Goal: Task Accomplishment & Management: Manage account settings

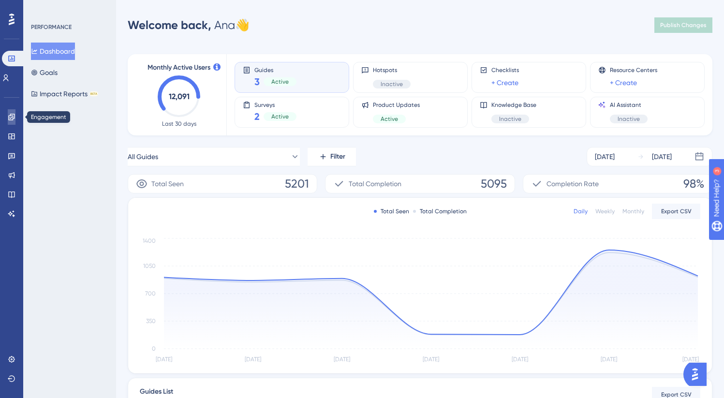
click at [10, 119] on icon at bounding box center [11, 117] width 6 height 6
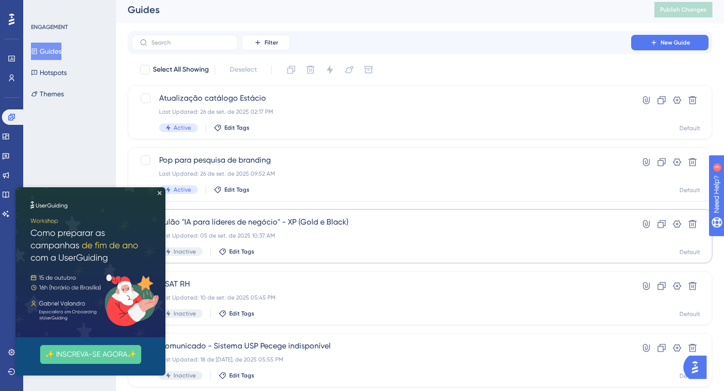
scroll to position [6, 0]
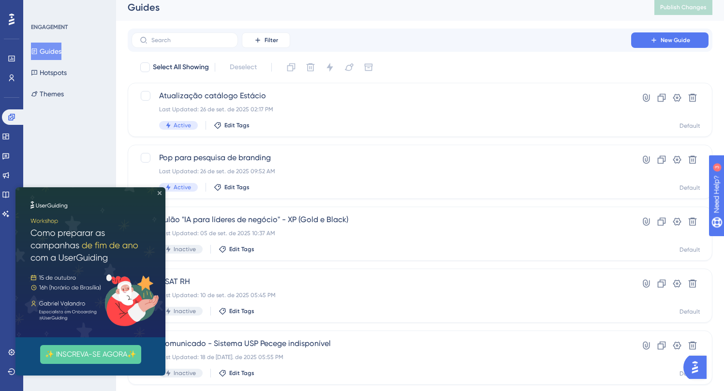
click at [159, 192] on icon "Close Preview" at bounding box center [160, 193] width 4 height 4
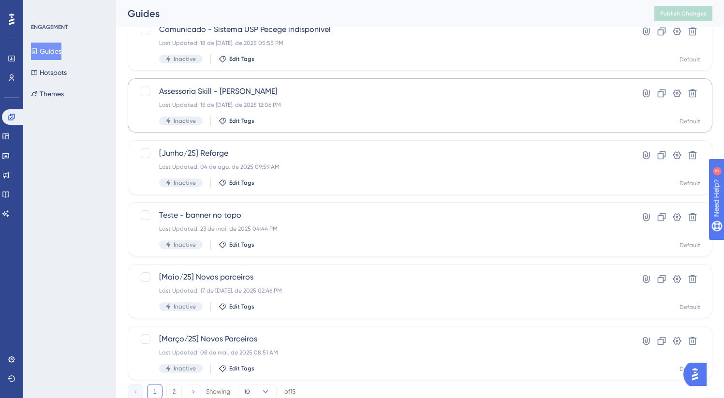
scroll to position [346, 0]
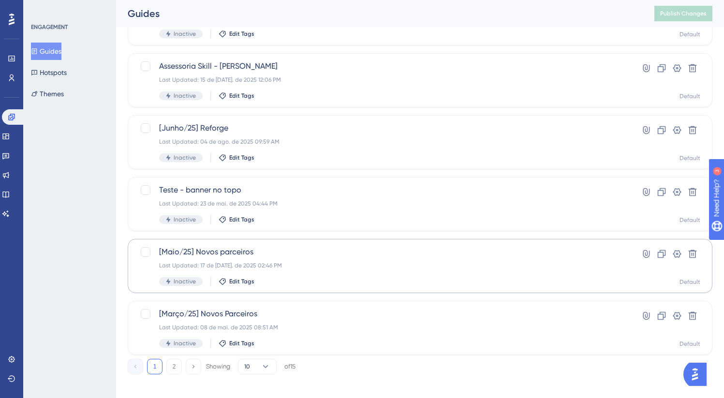
click at [234, 258] on div "✨ Save My Spot!✨" at bounding box center [367, 184] width 732 height 398
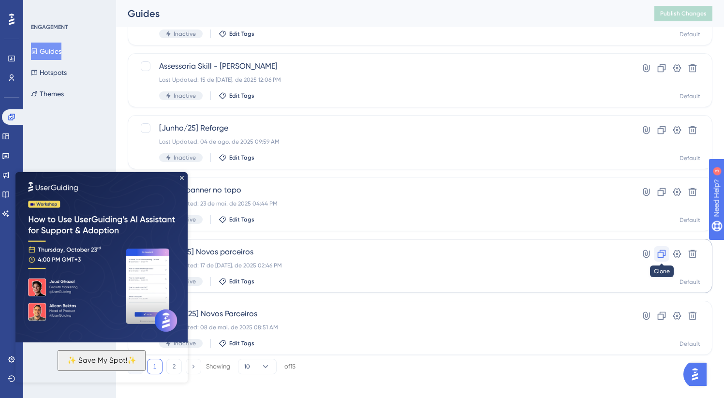
click at [664, 253] on icon at bounding box center [662, 254] width 10 height 10
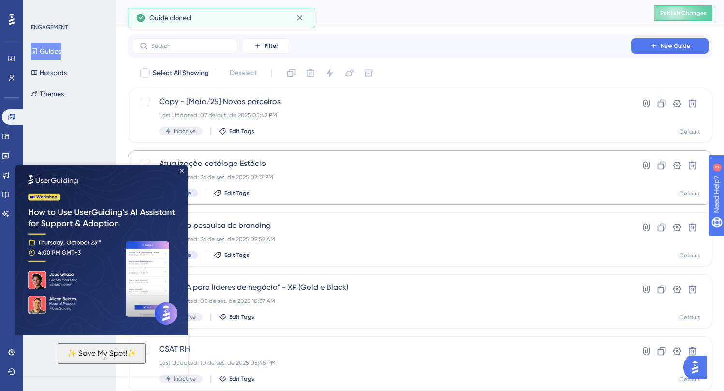
scroll to position [0, 0]
click at [182, 169] on icon "Close Preview" at bounding box center [182, 171] width 4 height 4
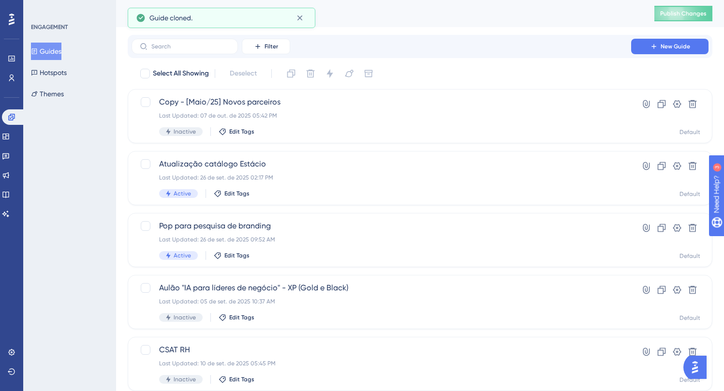
click at [266, 104] on div "You Unlocked a Reward! Share your experience on G2 and claim your $100 gift car…" at bounding box center [367, 176] width 732 height 398
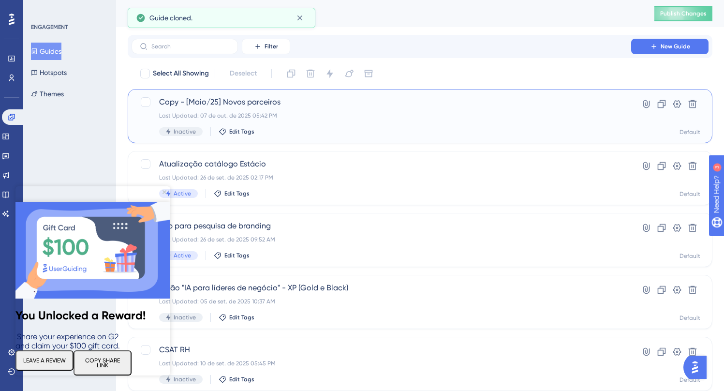
click at [236, 103] on span "Copy - [Maio/25] Novos parceiros" at bounding box center [381, 102] width 445 height 12
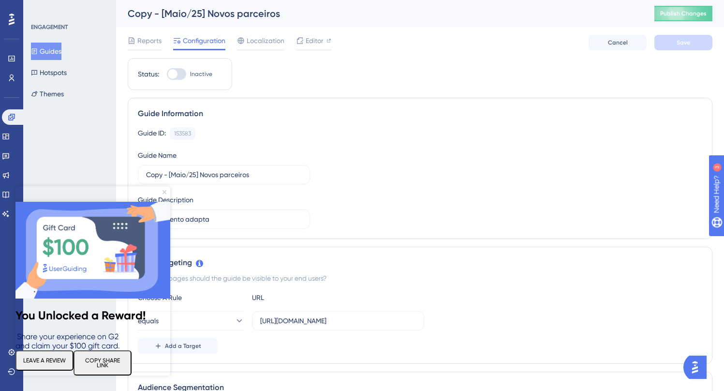
click at [164, 193] on icon "Close Preview" at bounding box center [165, 192] width 4 height 4
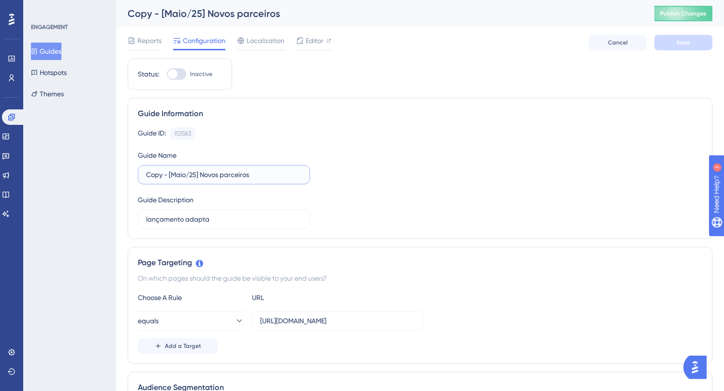
drag, startPoint x: 169, startPoint y: 175, endPoint x: 134, endPoint y: 174, distance: 35.8
click at [134, 174] on div "Guide Information Guide ID: 153583 Copy Guide Name Copy - [Maio/25] Novos parce…" at bounding box center [420, 168] width 585 height 141
click at [159, 174] on input "[Maio/25] Novos parceiros" at bounding box center [224, 174] width 156 height 11
click at [181, 175] on input "[Out/25] Novos parceiros" at bounding box center [224, 174] width 156 height 11
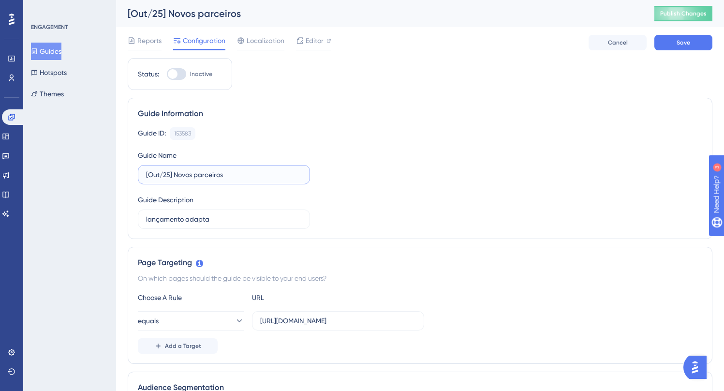
drag, startPoint x: 175, startPoint y: 174, endPoint x: 282, endPoint y: 182, distance: 107.7
click at [278, 181] on label "[Out/25] Novos parceiros" at bounding box center [224, 174] width 172 height 19
type input "[Out/25] Mackenzie"
click at [447, 172] on div "Guide ID: 153583 Copy Guide Name [Out/25] Mackenzie Guide Description lançament…" at bounding box center [420, 178] width 565 height 102
click at [178, 174] on input "[Out/25] Mackenzie" at bounding box center [224, 174] width 156 height 11
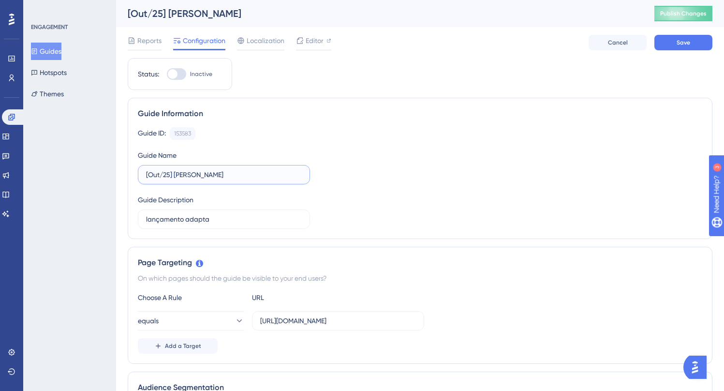
click at [178, 174] on input "[Out/25] Mackenzie" at bounding box center [224, 174] width 156 height 11
click at [331, 181] on div "Guide ID: 153583 Copy Guide Name [Out/25] Mackenzie Guide Description lançament…" at bounding box center [420, 178] width 565 height 102
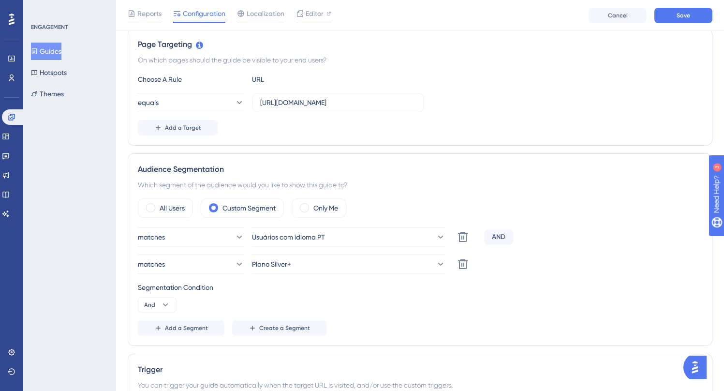
scroll to position [234, 0]
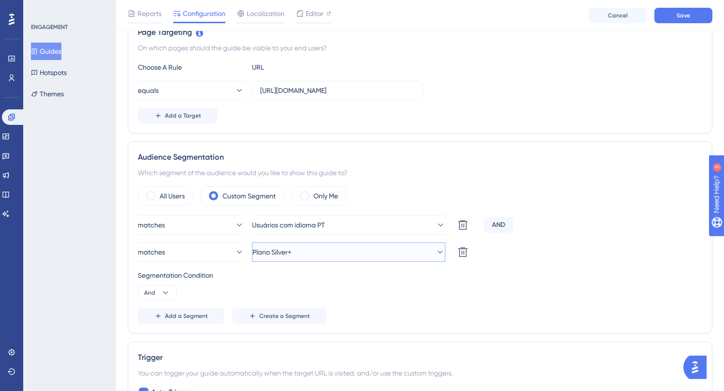
click at [292, 257] on span "Plano Silver+" at bounding box center [272, 252] width 39 height 12
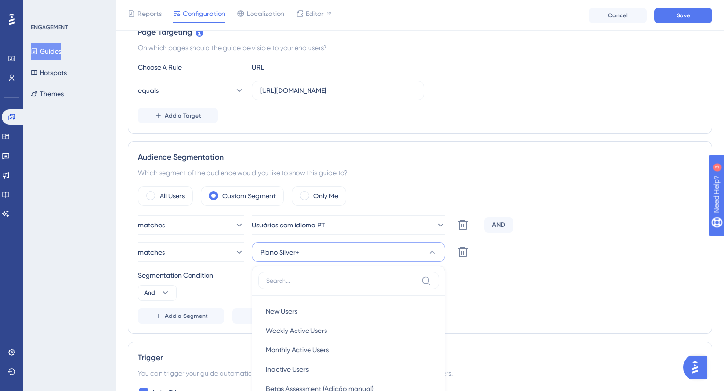
scroll to position [402, 0]
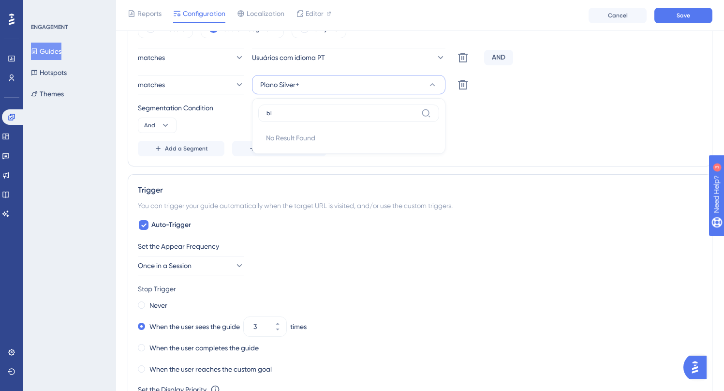
type input "b"
type input "pla"
click at [304, 160] on span "Plano Gold+" at bounding box center [285, 163] width 38 height 12
click at [306, 88] on button "Plano Gold+" at bounding box center [349, 84] width 194 height 19
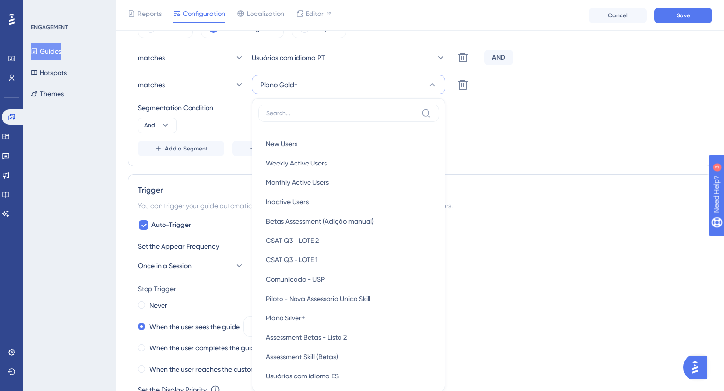
scroll to position [449, 0]
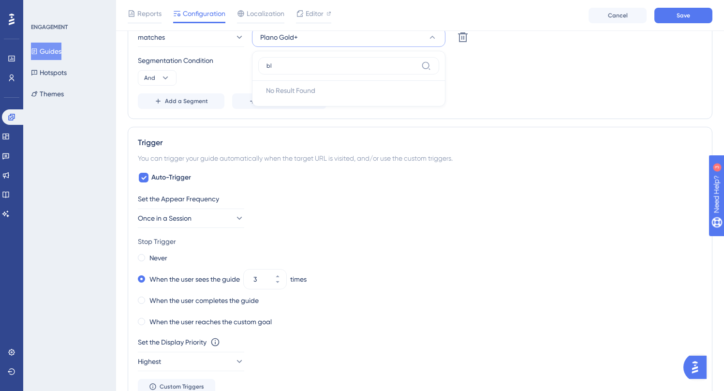
type input "b"
type input "go"
click at [313, 94] on div "Plano Gold+ Plano Gold+" at bounding box center [349, 96] width 166 height 19
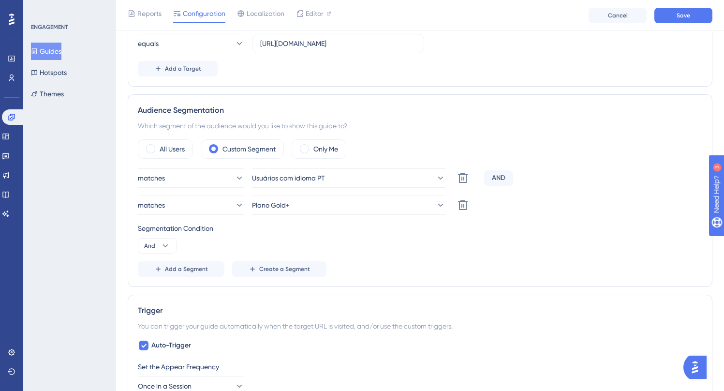
scroll to position [274, 0]
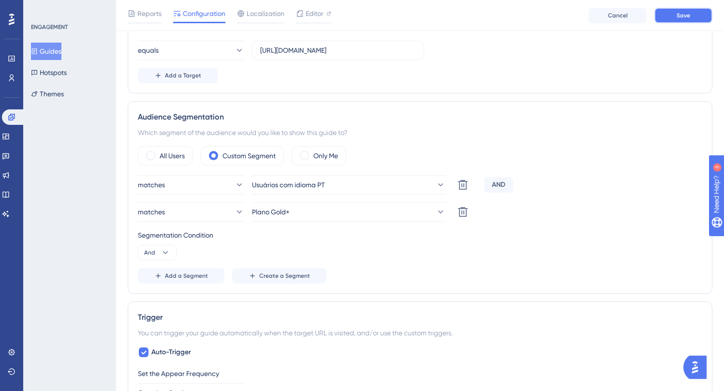
click at [682, 18] on span "Save" at bounding box center [684, 16] width 14 height 8
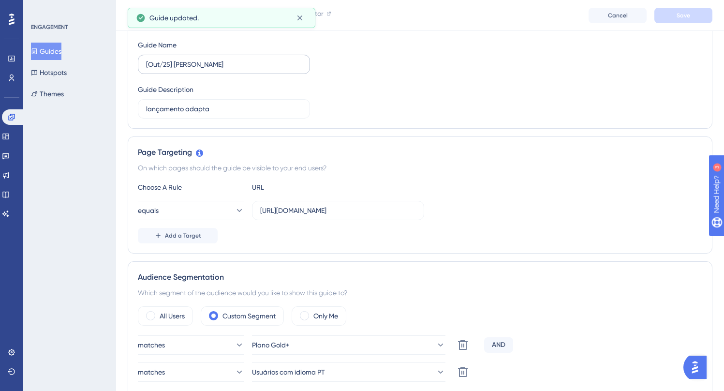
scroll to position [0, 0]
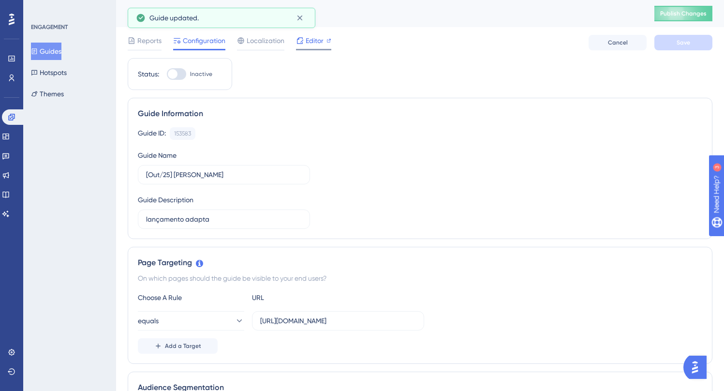
click at [306, 43] on span "Editor" at bounding box center [315, 41] width 18 height 12
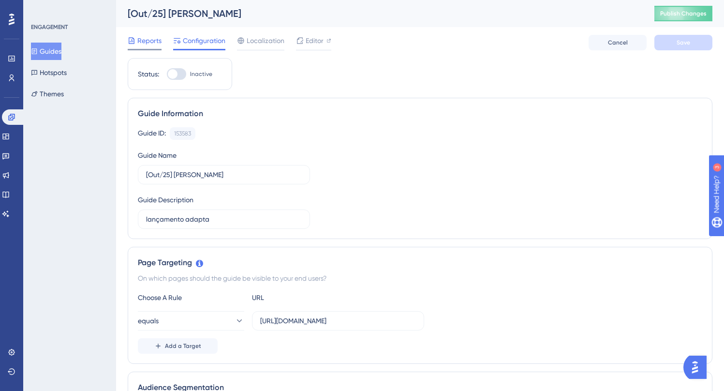
click at [136, 43] on div "Reports" at bounding box center [145, 41] width 34 height 12
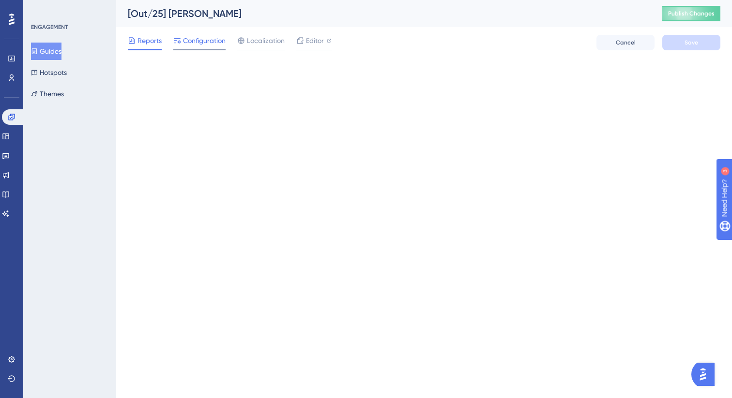
click at [198, 45] on span "Configuration" at bounding box center [204, 41] width 43 height 12
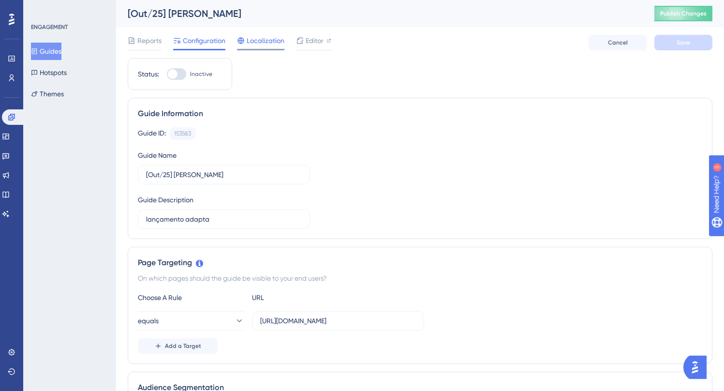
click at [242, 44] on icon at bounding box center [241, 41] width 8 height 8
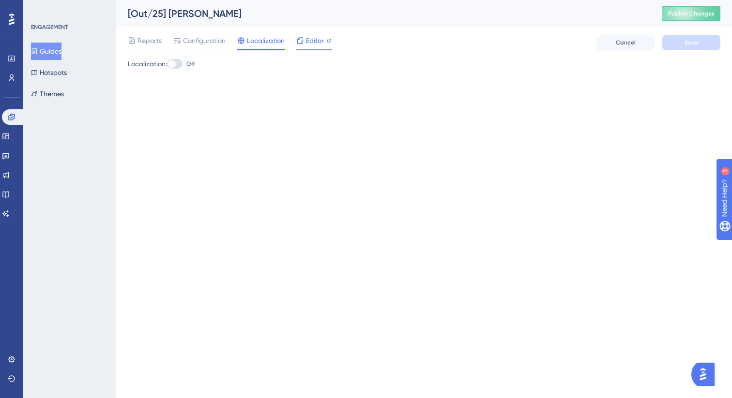
click at [304, 43] on div "Editor" at bounding box center [313, 41] width 35 height 12
click at [170, 11] on div "[Out/25] Mackenzie" at bounding box center [383, 14] width 510 height 14
click at [174, 14] on div "[Out/25] Mackenzie" at bounding box center [383, 14] width 510 height 14
click at [141, 46] on div "Reports" at bounding box center [145, 42] width 34 height 15
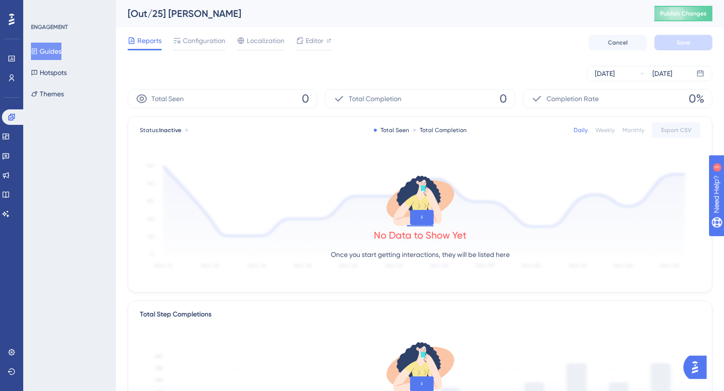
click at [199, 13] on div "[Out/25] Mackenzie" at bounding box center [379, 14] width 503 height 14
click at [197, 32] on div "Reports Configuration Localization Editor Cancel Save" at bounding box center [420, 42] width 585 height 31
click at [195, 41] on span "Configuration" at bounding box center [204, 41] width 43 height 12
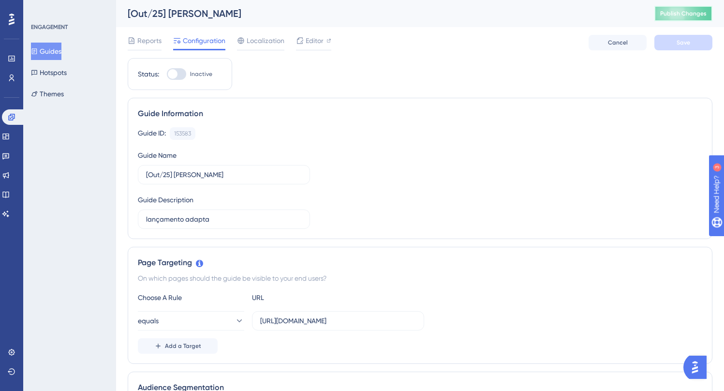
click at [696, 12] on span "Publish Changes" at bounding box center [684, 14] width 46 height 8
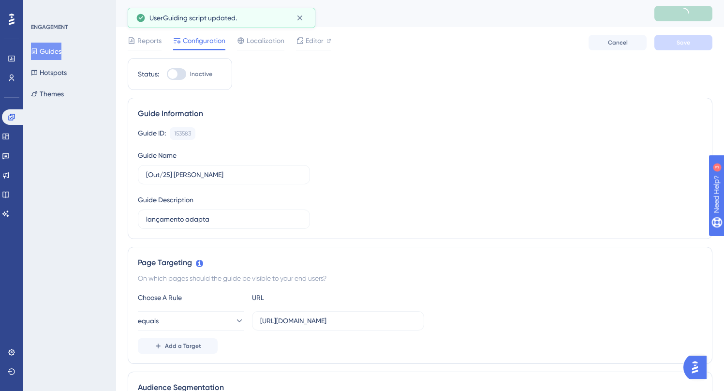
click at [191, 16] on span "UserGuiding script updated." at bounding box center [194, 18] width 88 height 12
click at [306, 17] on button at bounding box center [299, 17] width 15 height 15
click at [189, 21] on div "[Out/25] Mackenzie Publish Changes" at bounding box center [420, 13] width 608 height 27
click at [192, 18] on div "[Out/25] Mackenzie" at bounding box center [379, 14] width 503 height 14
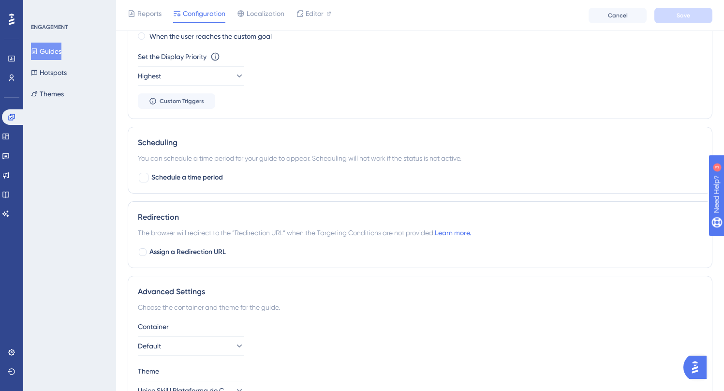
scroll to position [793, 0]
